Goal: Use online tool/utility: Utilize a website feature to perform a specific function

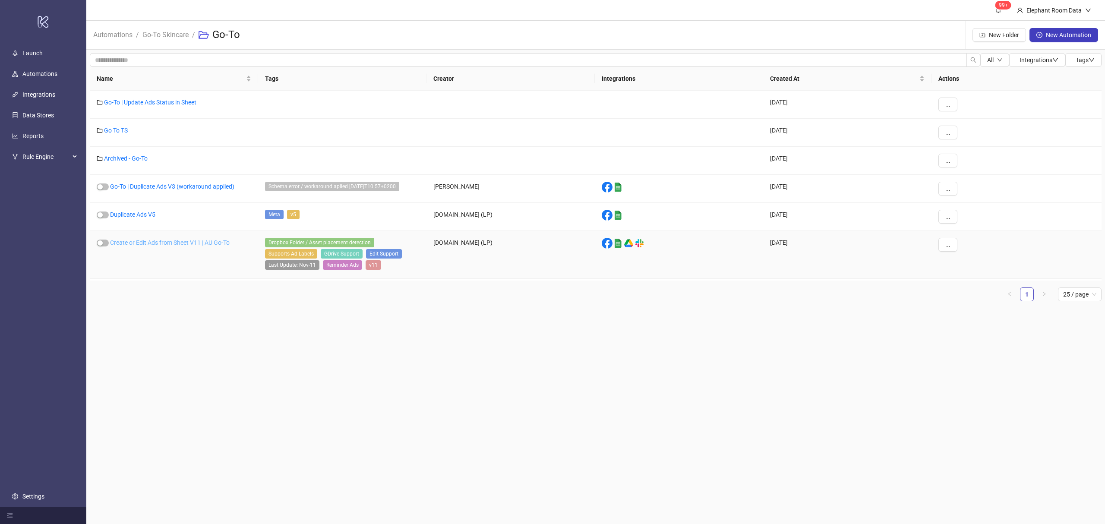
click at [139, 246] on link "Create or Edit Ads from Sheet V11 | AU Go-To" at bounding box center [170, 242] width 120 height 7
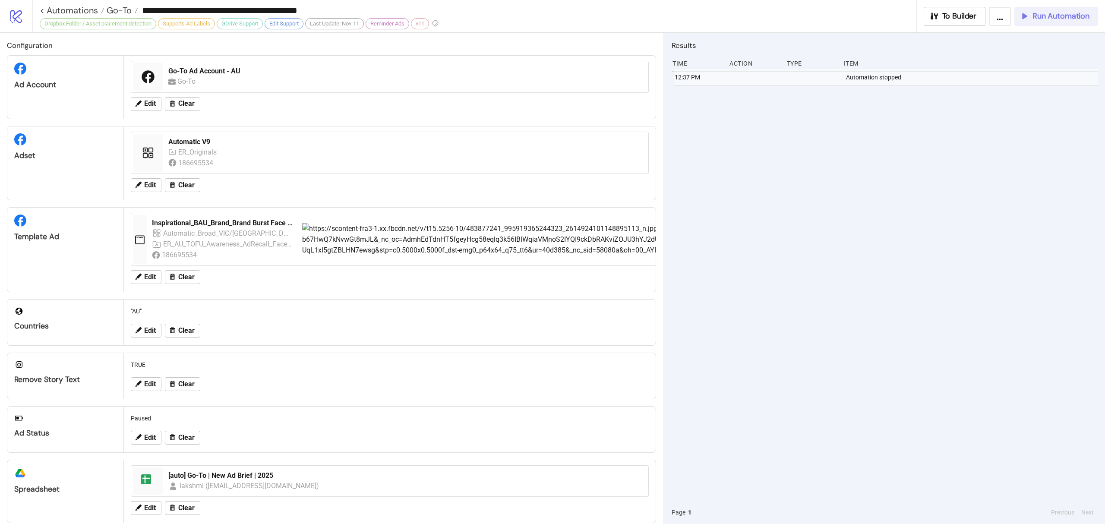
click at [1083, 11] on span "Run Automation" at bounding box center [1060, 16] width 57 height 10
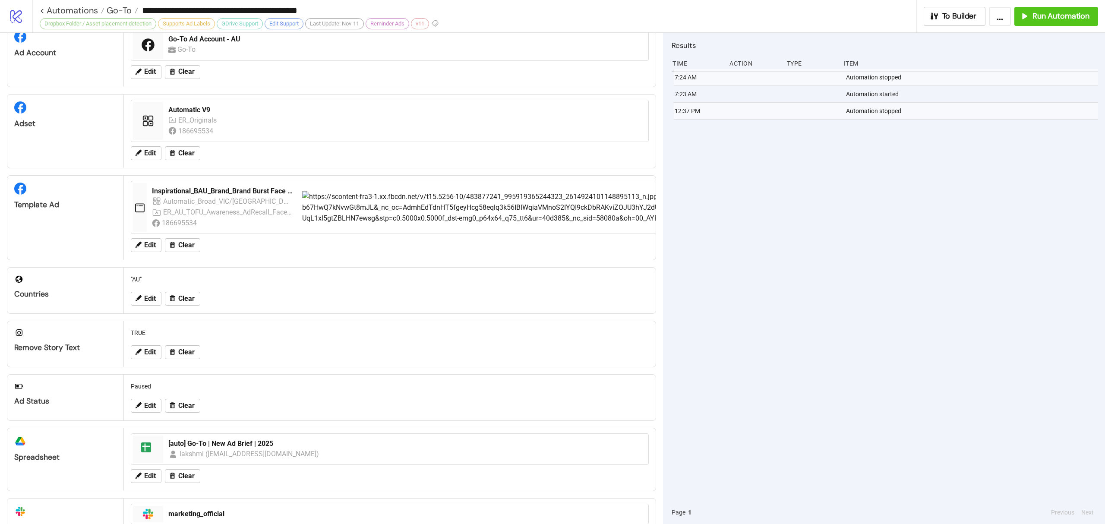
scroll to position [15, 0]
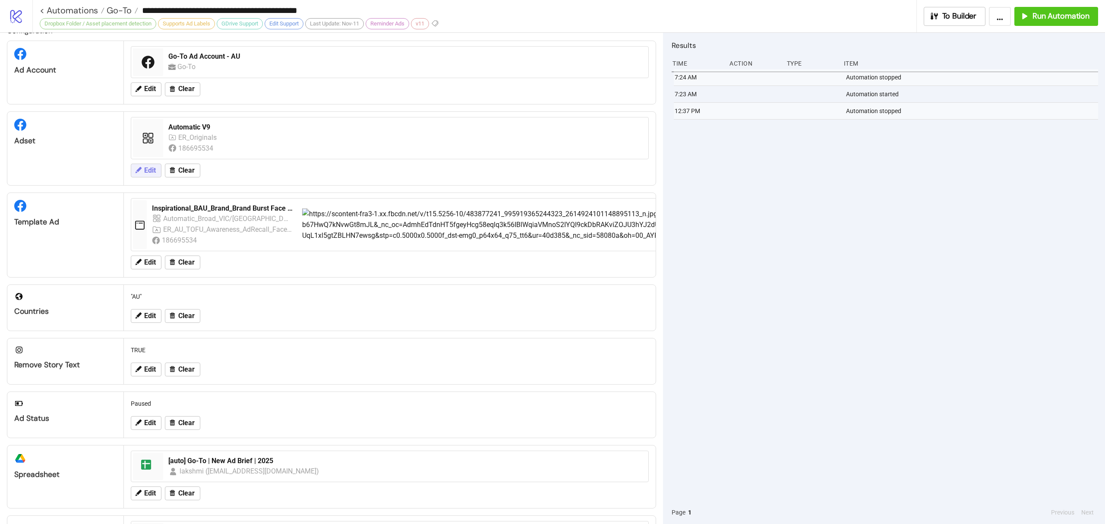
click at [134, 165] on button "Edit" at bounding box center [146, 171] width 31 height 14
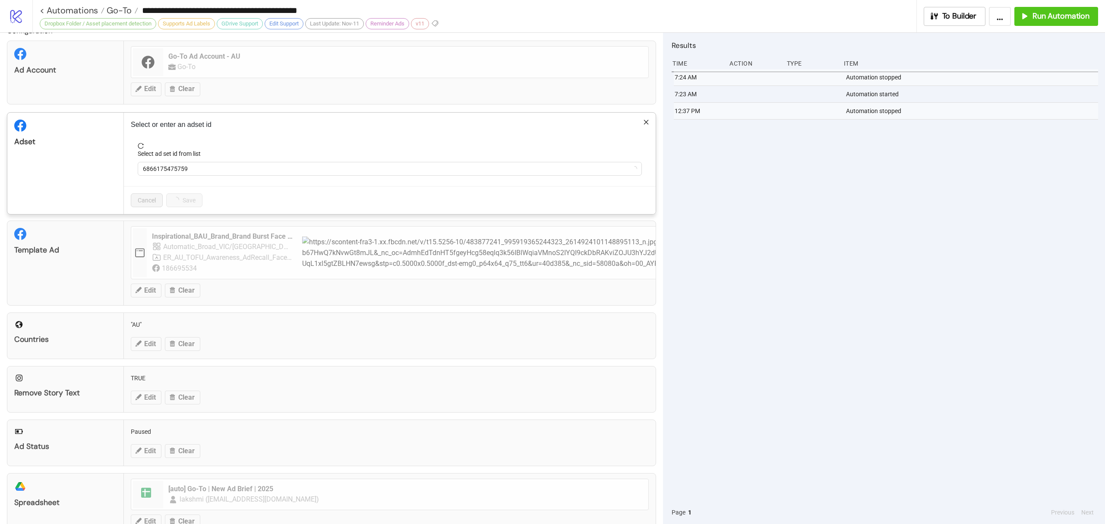
click at [233, 149] on div "Select ad set id from list" at bounding box center [390, 155] width 504 height 13
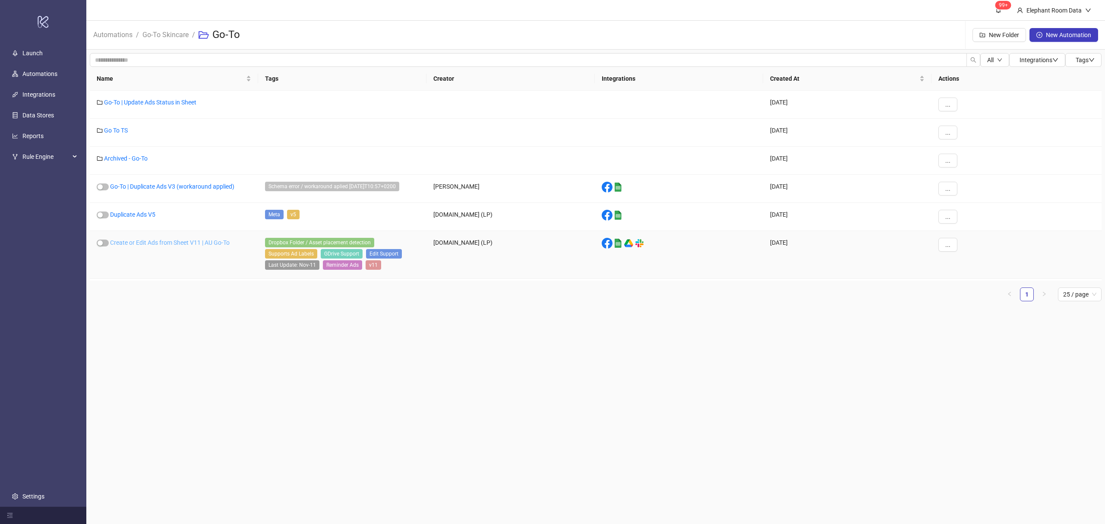
click at [201, 243] on link "Create or Edit Ads from Sheet V11 | AU Go-To" at bounding box center [170, 242] width 120 height 7
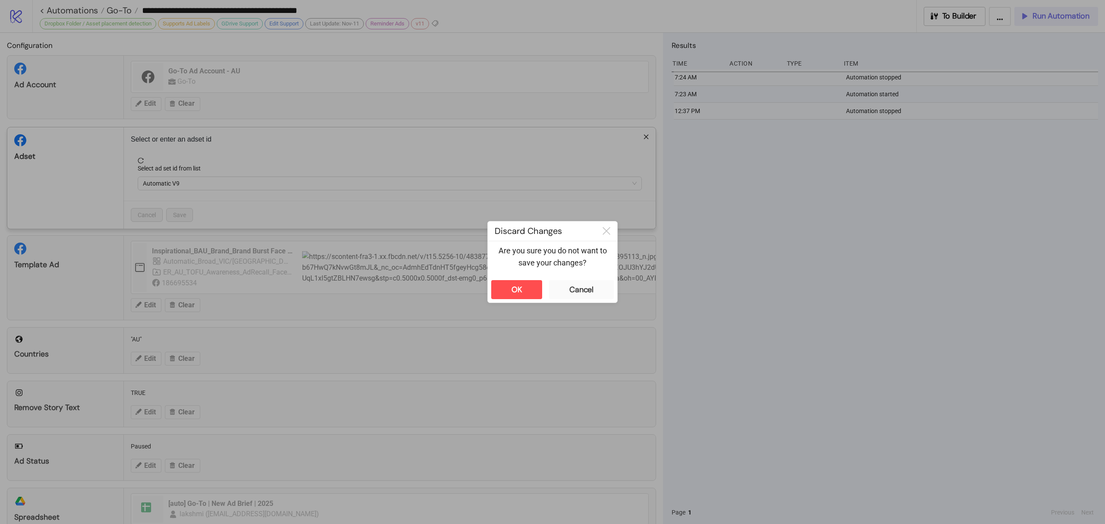
click at [1038, 14] on div "**********" at bounding box center [552, 262] width 1105 height 524
click at [596, 300] on div "OK Cancel" at bounding box center [552, 290] width 129 height 26
click at [587, 290] on div "Cancel" at bounding box center [581, 290] width 24 height 10
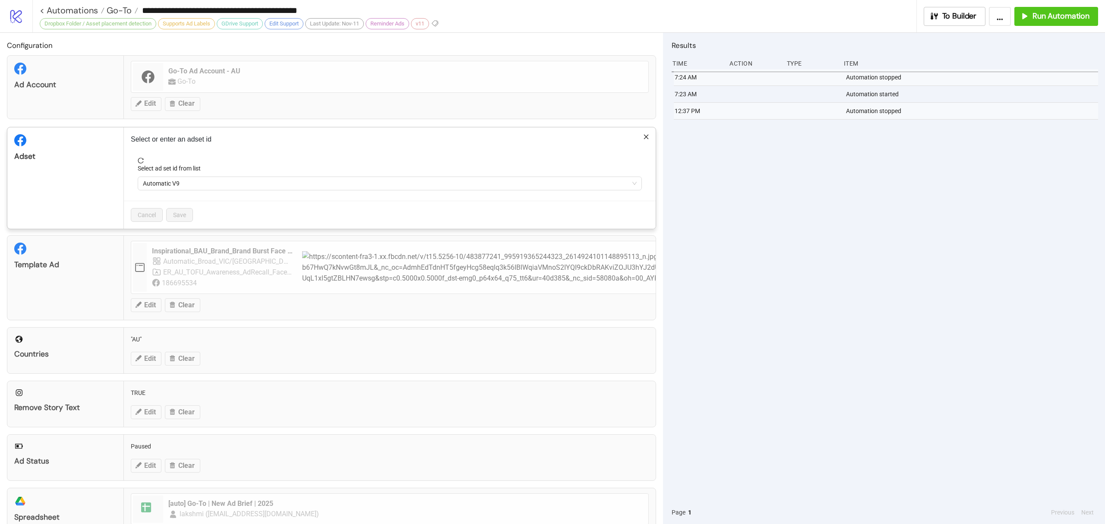
click at [634, 141] on div "Select or enter an adset id Select ad set id from list Automatic V9 Cancel Save" at bounding box center [390, 177] width 532 height 101
click at [280, 177] on span "Automatic V9" at bounding box center [390, 183] width 494 height 13
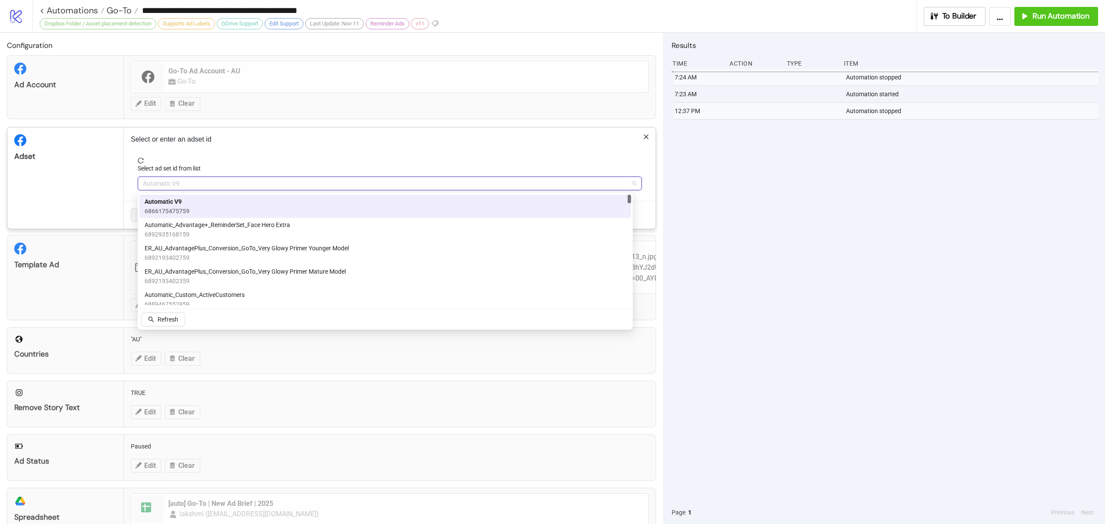
click at [304, 206] on div "Automatic V9 6866175475759" at bounding box center [385, 206] width 481 height 19
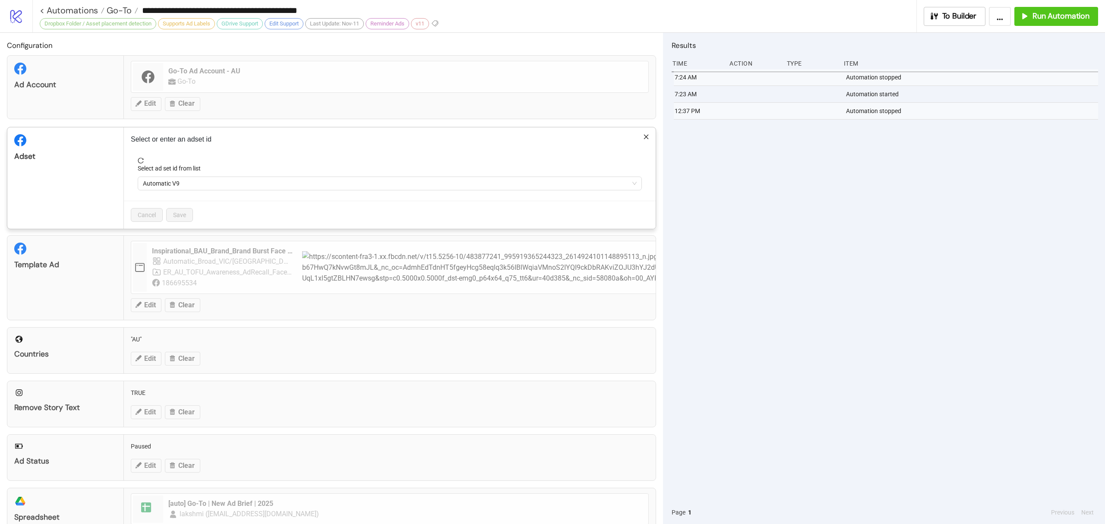
click at [247, 254] on div "Template Ad Inspirational_BAU_Brand_Brand Burst Face Hero_LoFi_Video_20250317_A…" at bounding box center [331, 277] width 649 height 85
click at [842, 239] on div "**********" at bounding box center [552, 262] width 1105 height 524
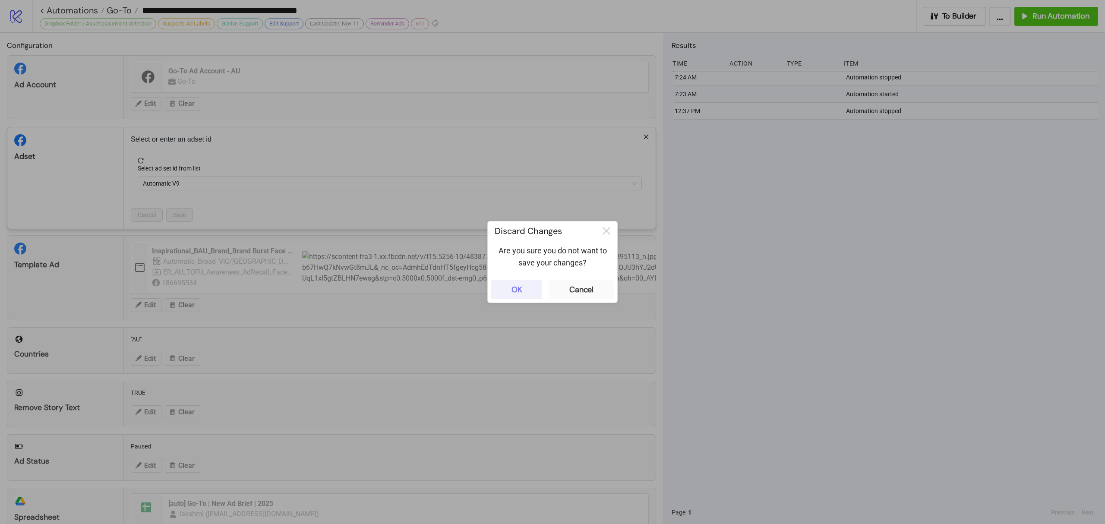
click at [503, 292] on button "OK" at bounding box center [516, 289] width 51 height 19
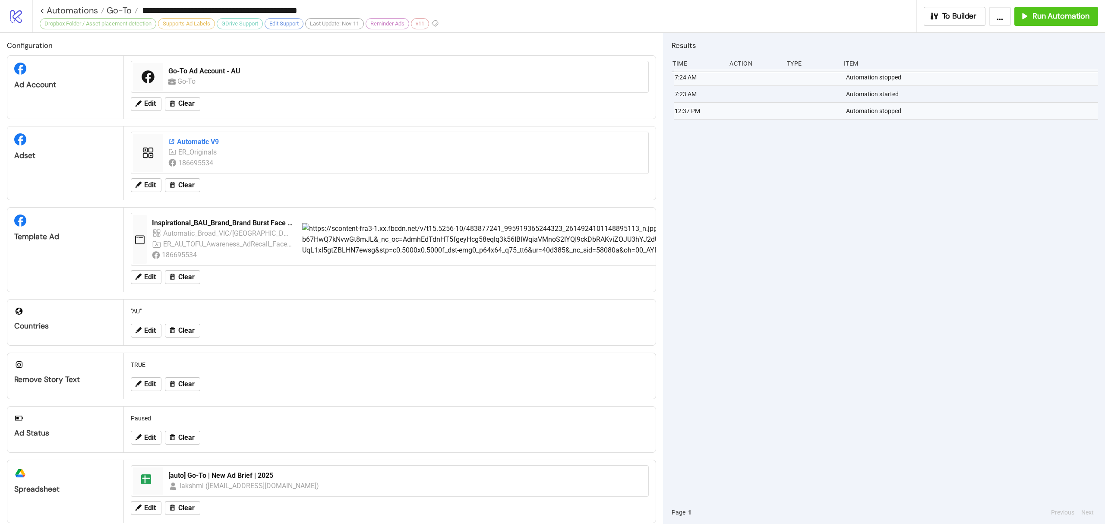
click at [180, 140] on div "Automatic V9" at bounding box center [405, 141] width 475 height 9
click at [204, 144] on div "Automatic V9" at bounding box center [405, 141] width 475 height 9
click at [151, 183] on span "Edit" at bounding box center [150, 185] width 12 height 8
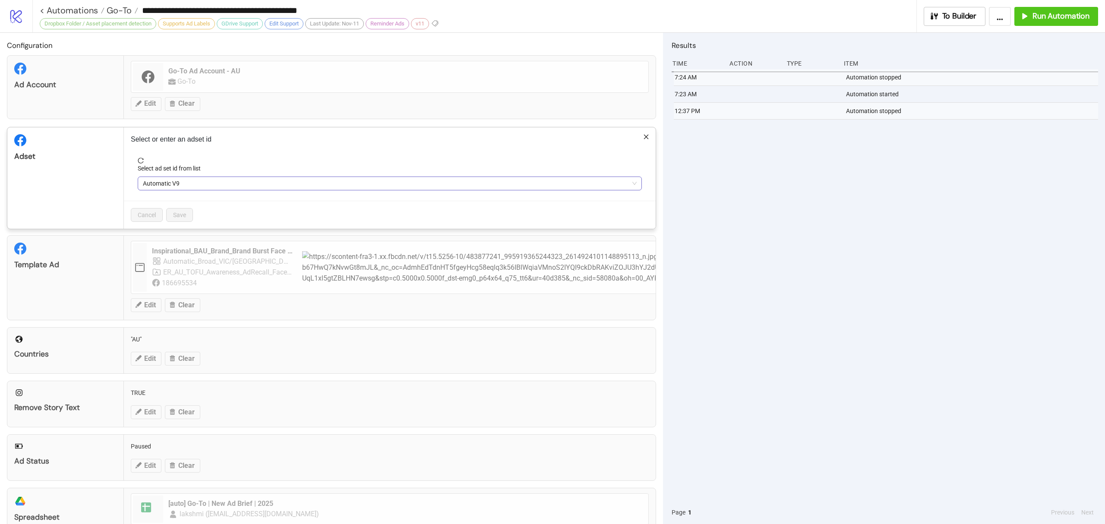
click at [180, 185] on span "Automatic V9" at bounding box center [390, 183] width 494 height 13
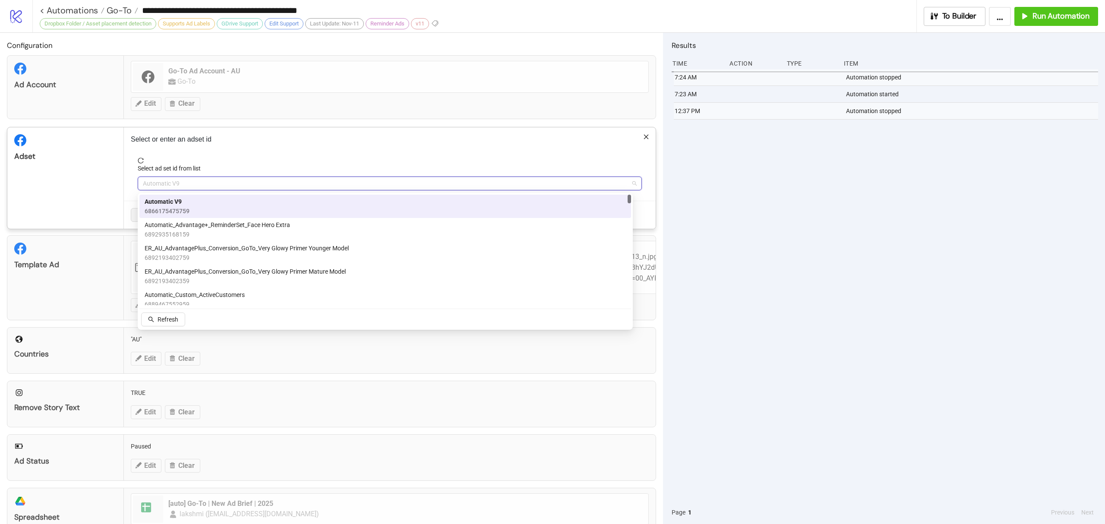
click at [247, 185] on span "Automatic V9" at bounding box center [390, 183] width 494 height 13
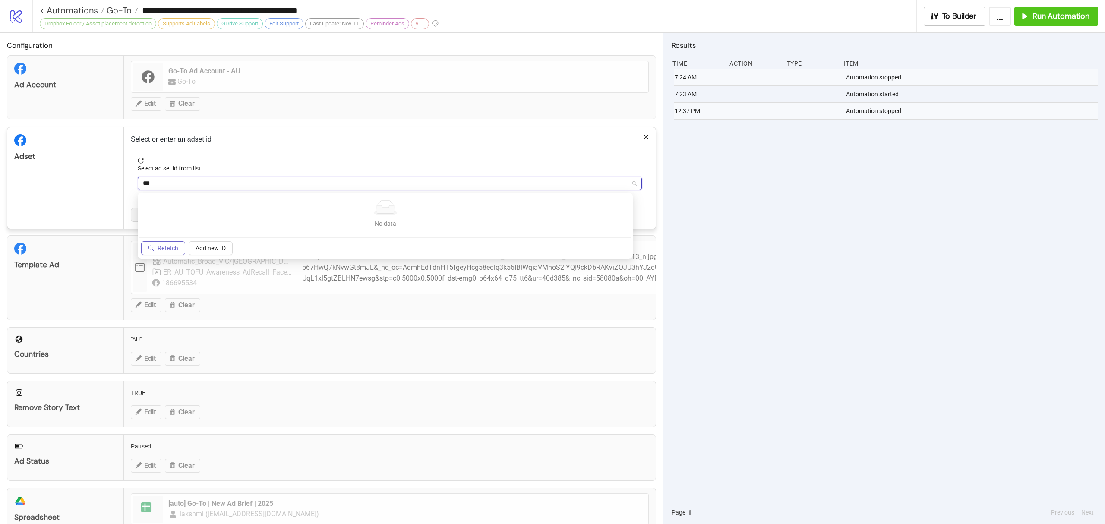
type input "***"
click at [173, 245] on span "Refetch" at bounding box center [168, 248] width 21 height 7
click at [192, 187] on span "Automatic V9" at bounding box center [390, 183] width 494 height 13
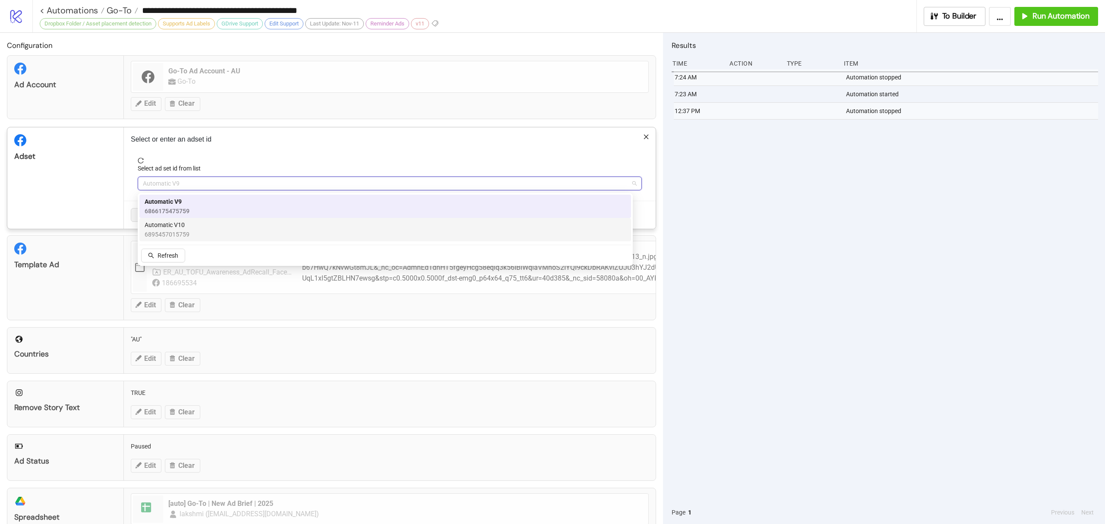
click at [199, 224] on div "Automatic V10 6895457015759" at bounding box center [385, 229] width 481 height 19
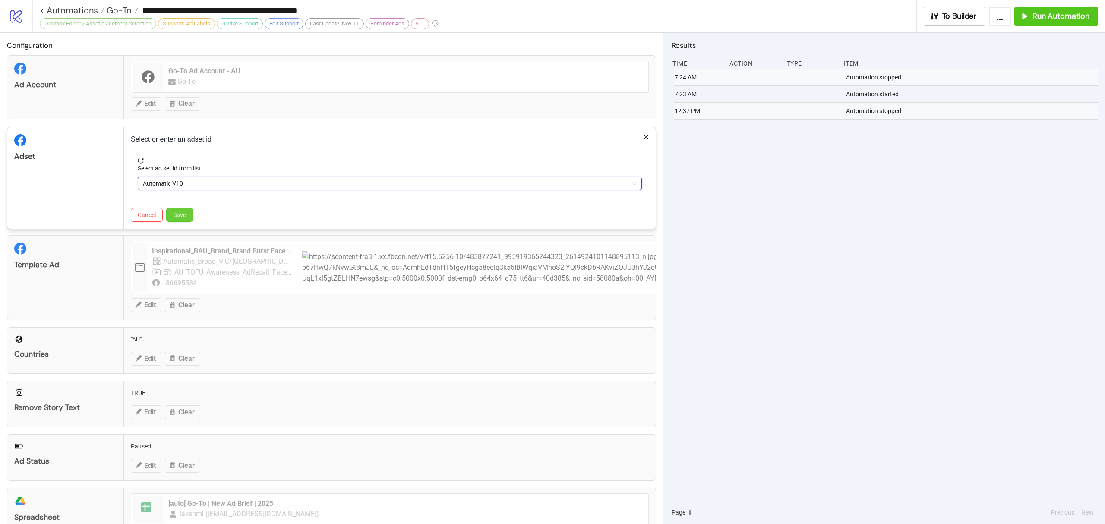
click at [174, 215] on span "Save" at bounding box center [179, 214] width 13 height 7
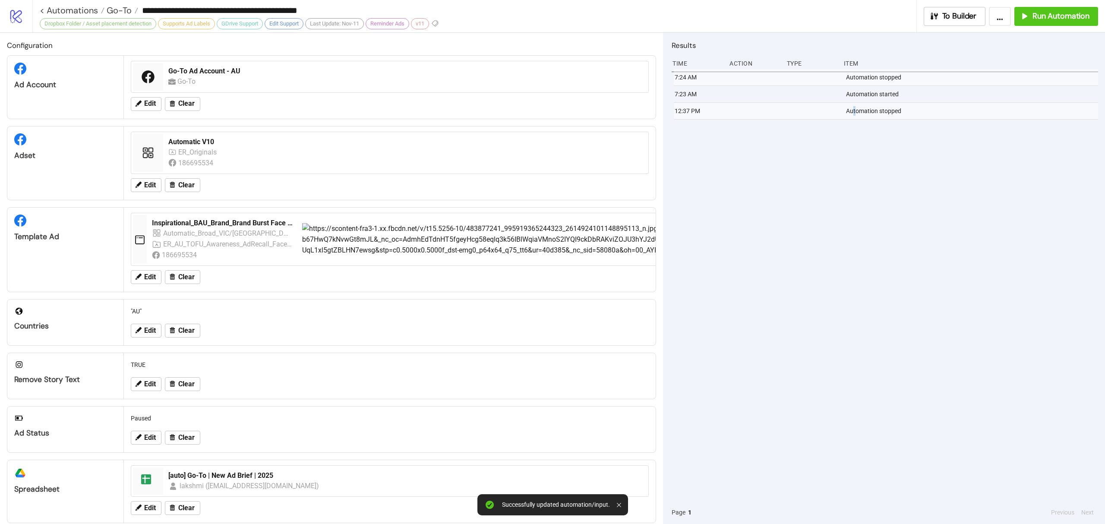
click at [855, 283] on div "7:24 AM Automation stopped 7:23 AM Automation started 12:37 PM Automation stopp…" at bounding box center [885, 285] width 426 height 432
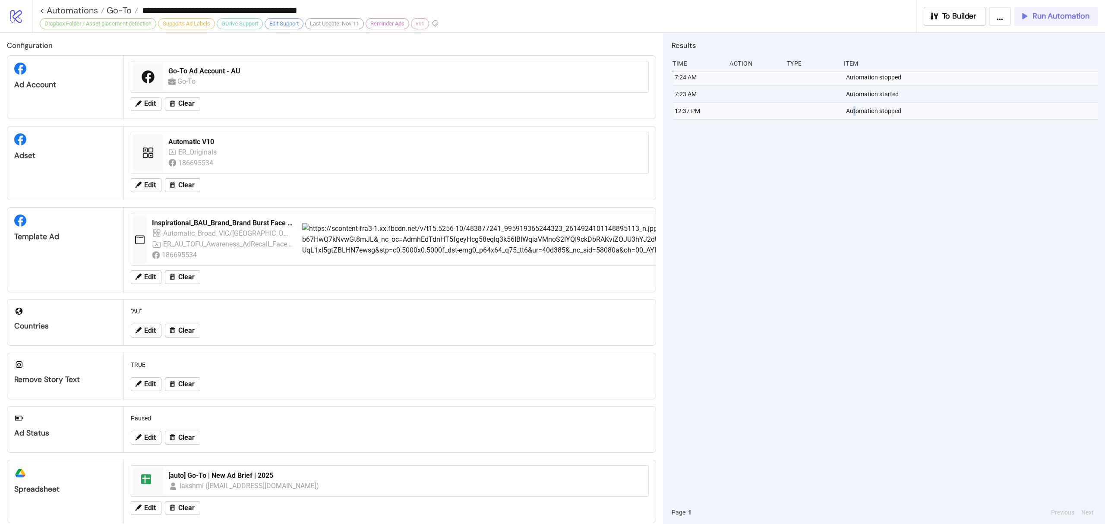
click at [1044, 18] on span "Run Automation" at bounding box center [1060, 16] width 57 height 10
click at [109, 9] on span "Go-To" at bounding box center [117, 10] width 27 height 11
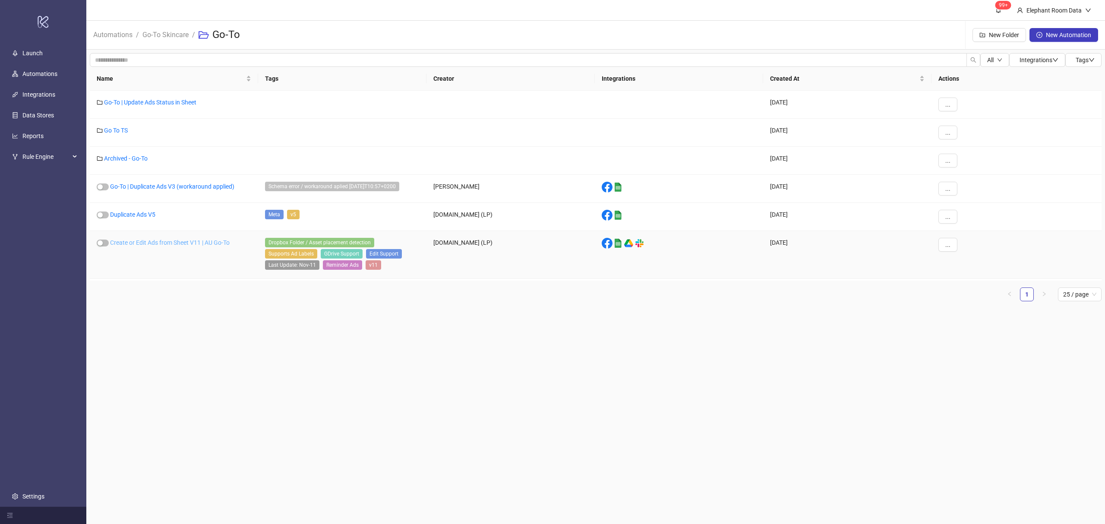
click at [170, 244] on link "Create or Edit Ads from Sheet V11 | AU Go-To" at bounding box center [170, 242] width 120 height 7
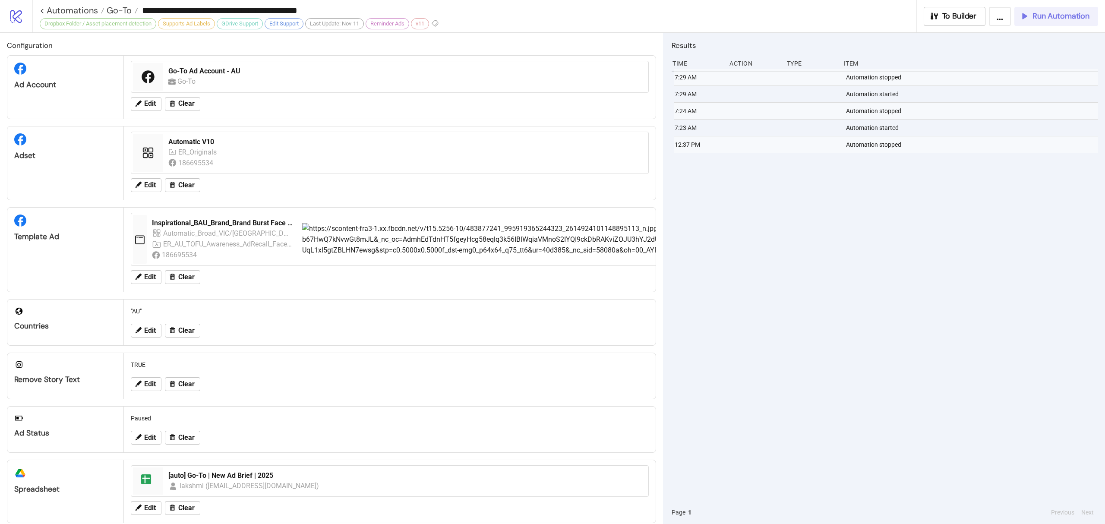
click at [1071, 19] on span "Run Automation" at bounding box center [1060, 16] width 57 height 10
click at [1090, 27] on div "**********" at bounding box center [568, 16] width 1072 height 32
click at [1063, 17] on span "Run Automation" at bounding box center [1060, 16] width 57 height 10
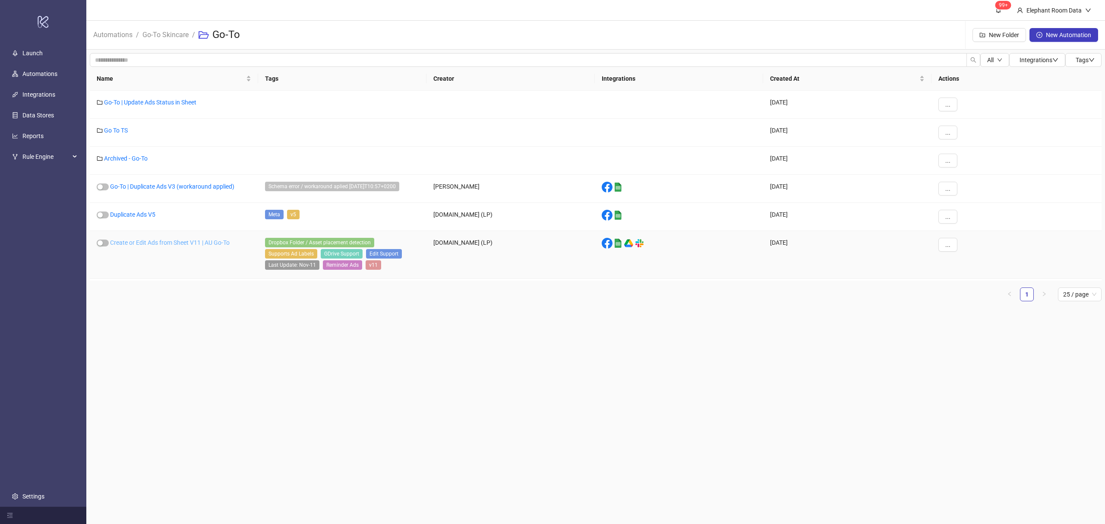
click at [177, 241] on link "Create or Edit Ads from Sheet V11 | AU Go-To" at bounding box center [170, 242] width 120 height 7
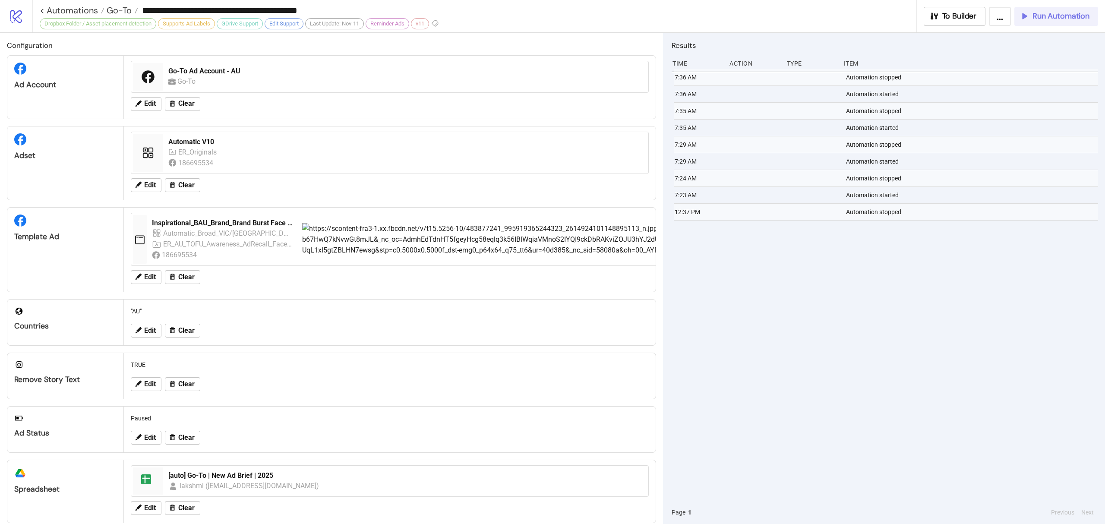
click at [1055, 8] on button "Run Automation" at bounding box center [1056, 16] width 84 height 19
